Goal: Information Seeking & Learning: Stay updated

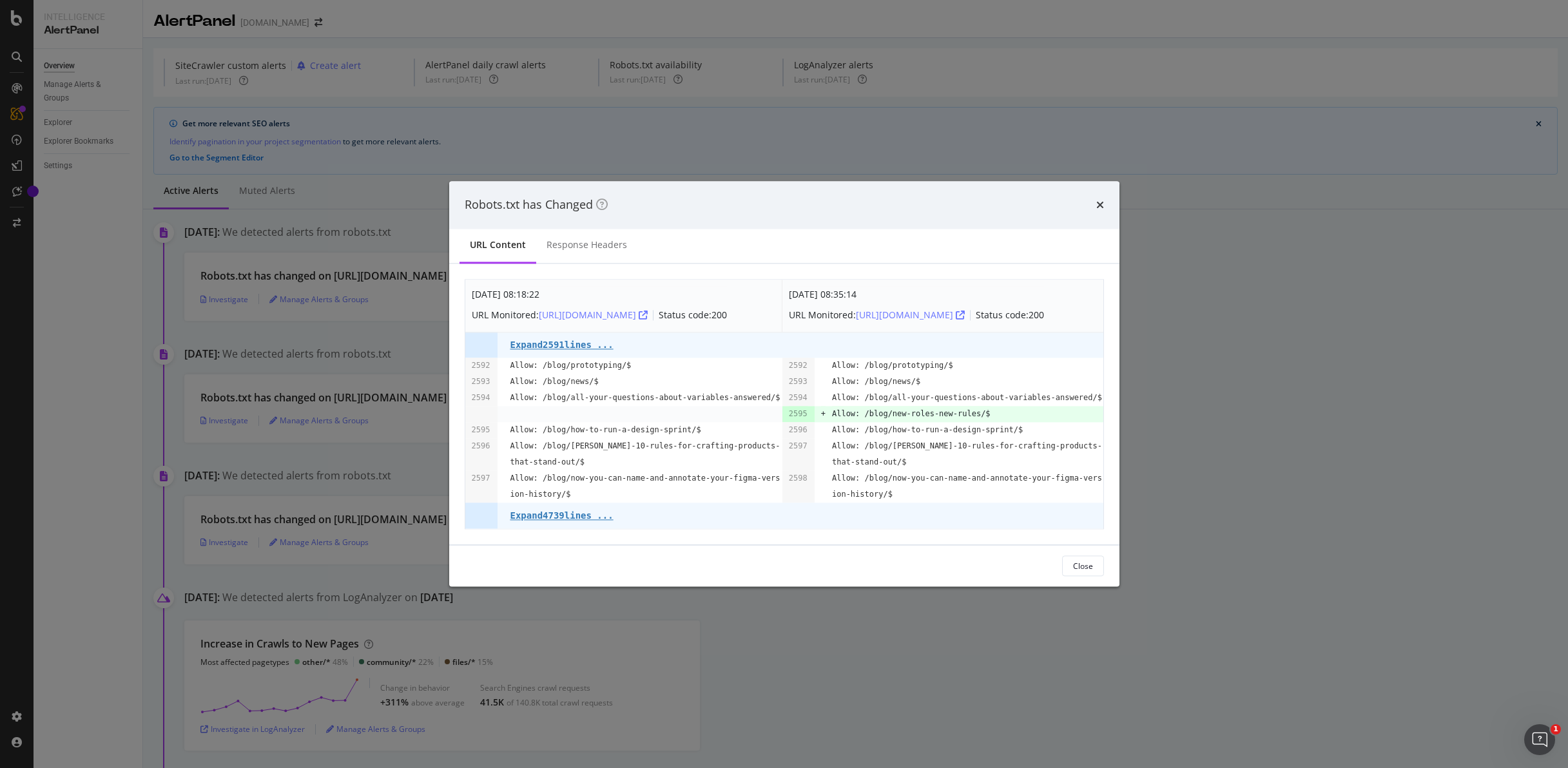
click at [1102, 211] on div "times" at bounding box center [1100, 205] width 8 height 17
